Goal: Ask a question

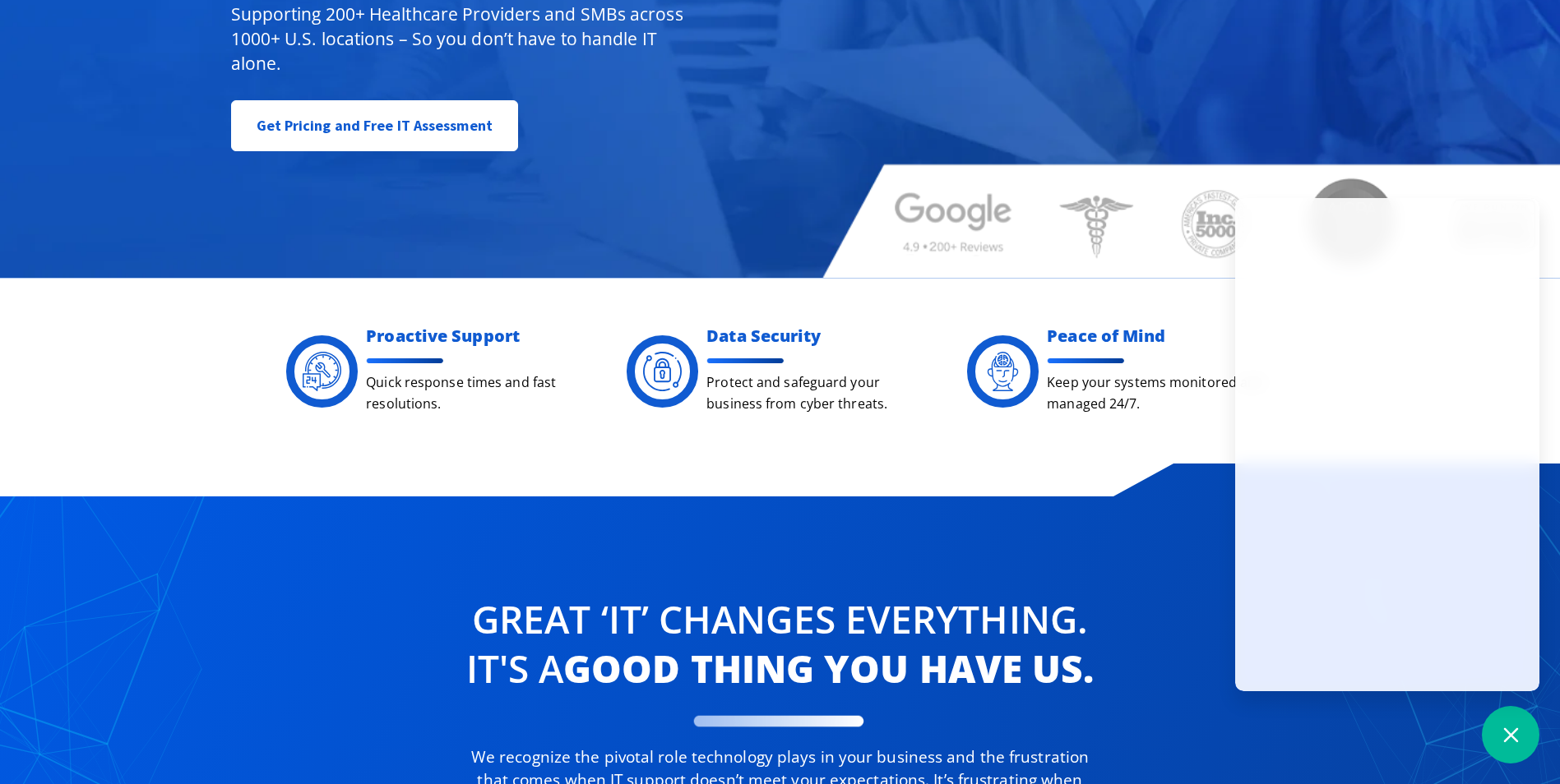
drag, startPoint x: 1374, startPoint y: 83, endPoint x: 1357, endPoint y: 79, distance: 17.5
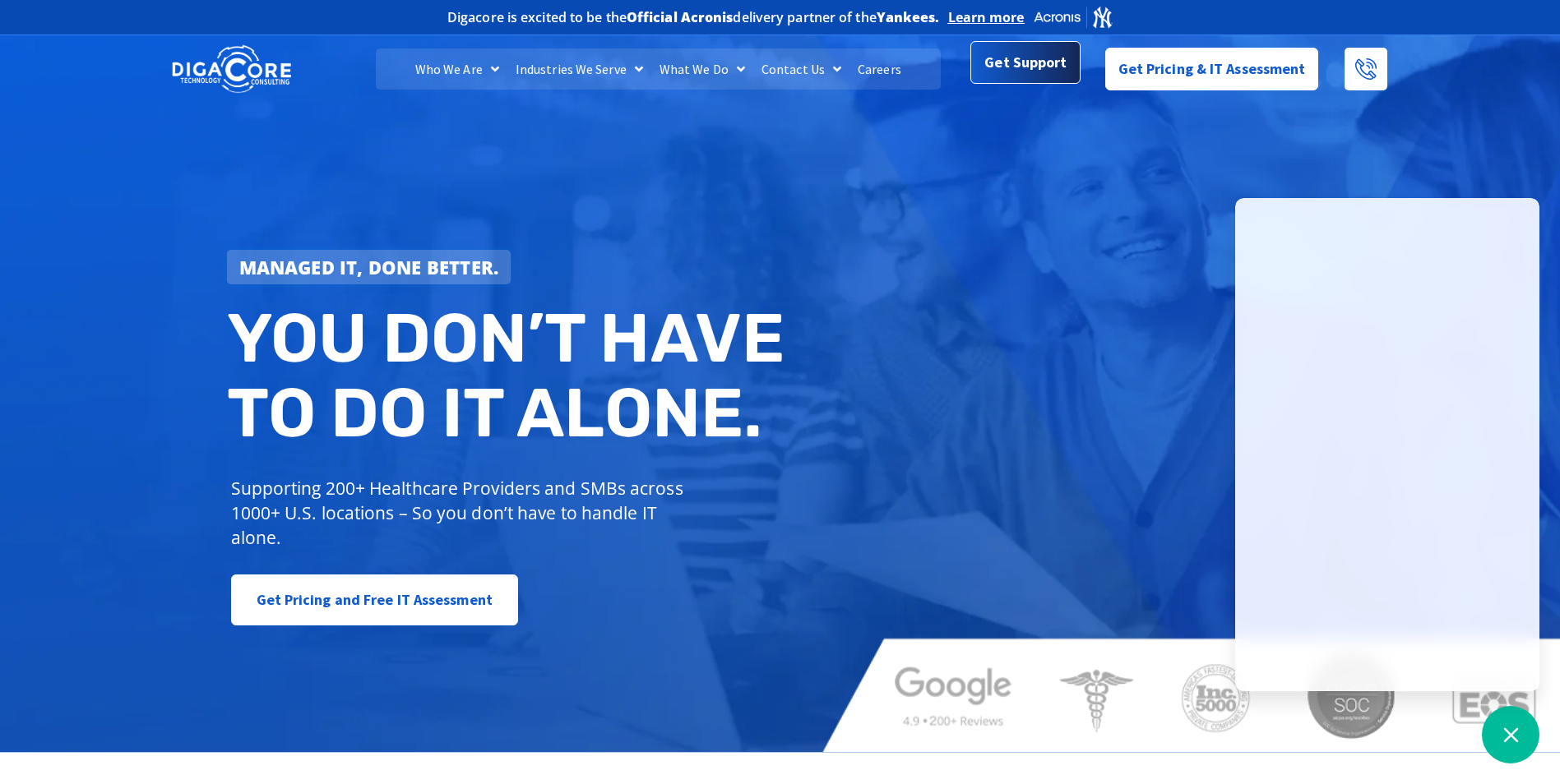
click at [1052, 72] on span "Get Support" at bounding box center [1025, 62] width 82 height 33
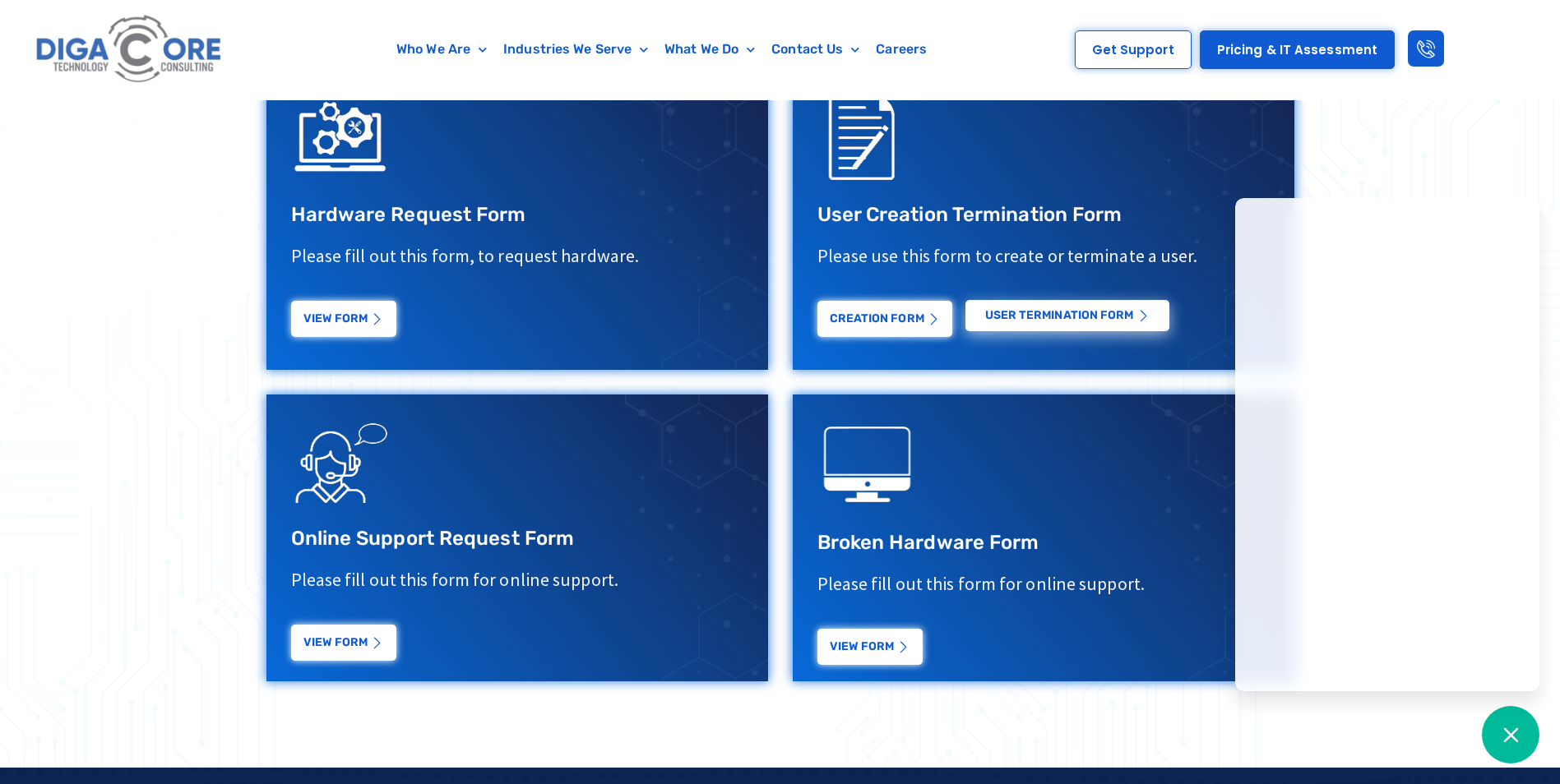
scroll to position [576, 0]
